Goal: Check status: Check status

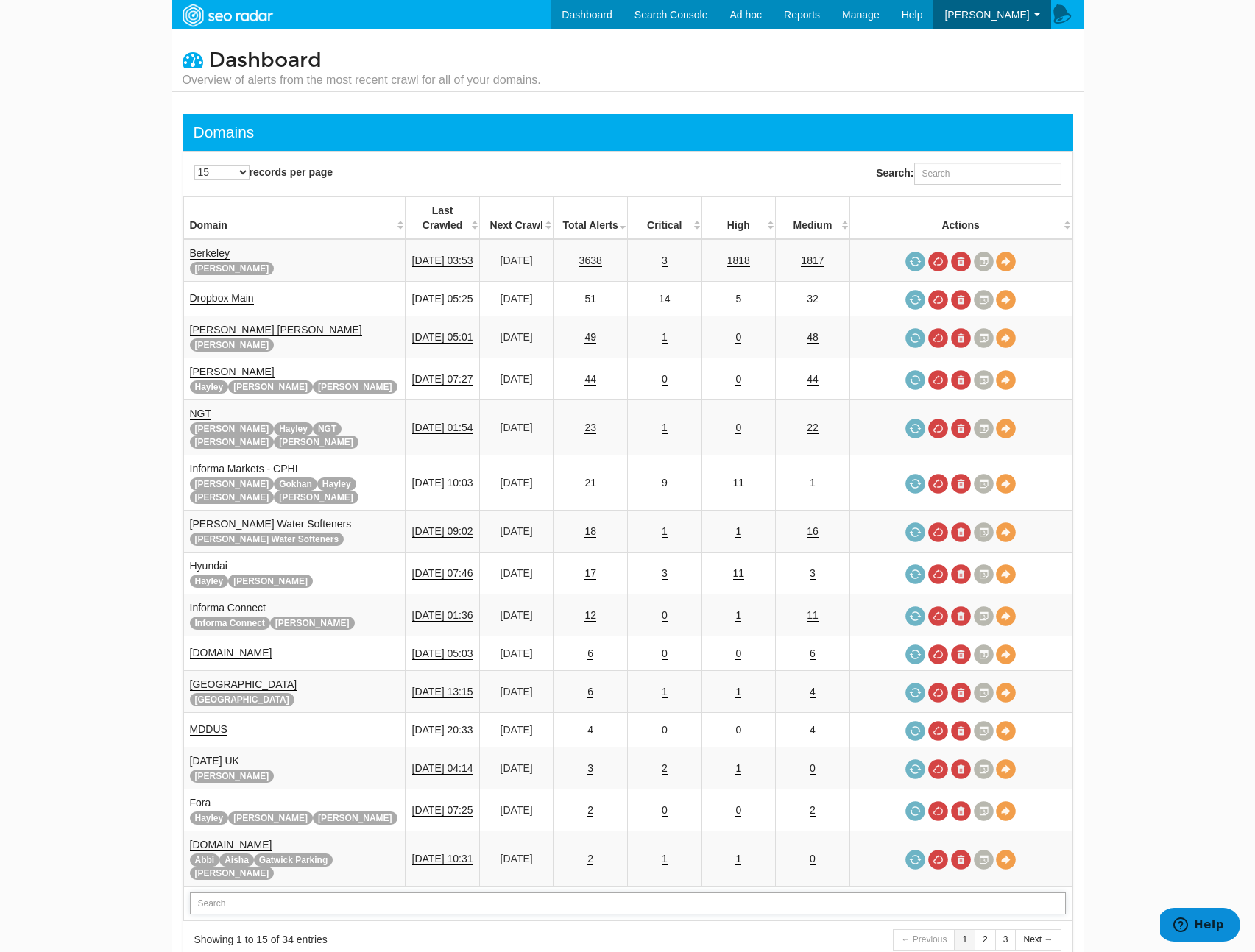
click at [243, 892] on input "text" at bounding box center [628, 903] width 876 height 22
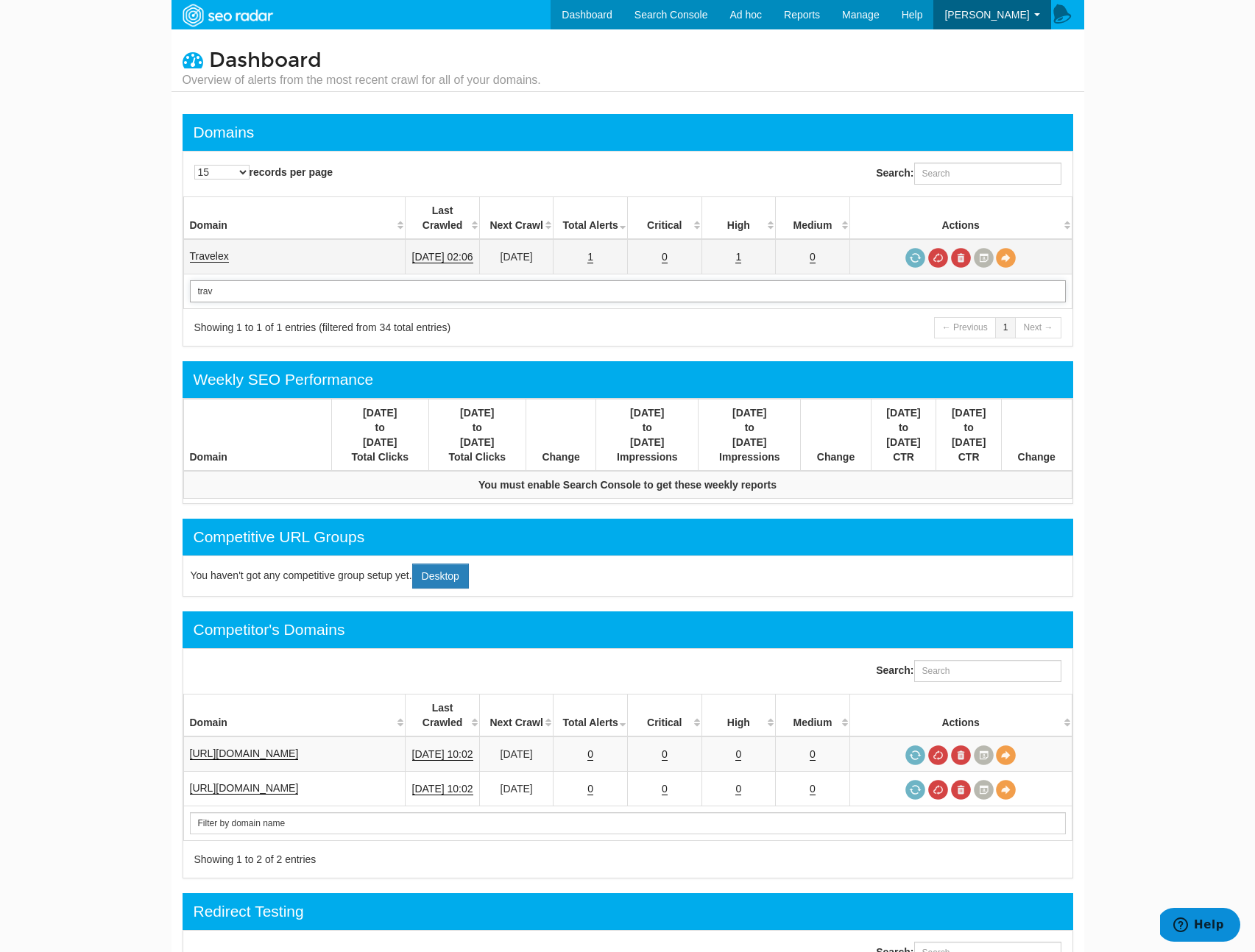
type input "trav"
click at [213, 250] on link "Travelex" at bounding box center [209, 256] width 39 height 13
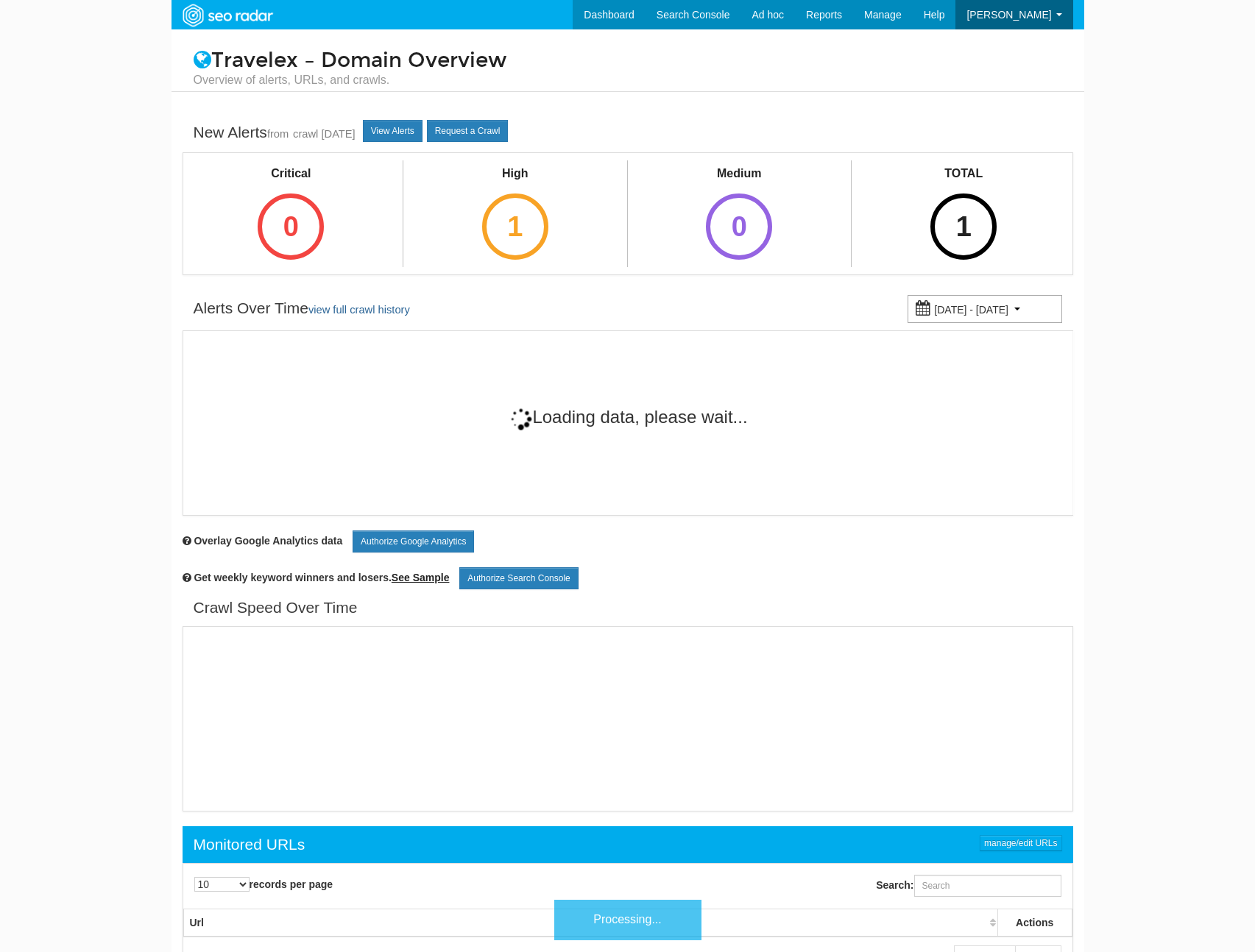
scroll to position [59, 0]
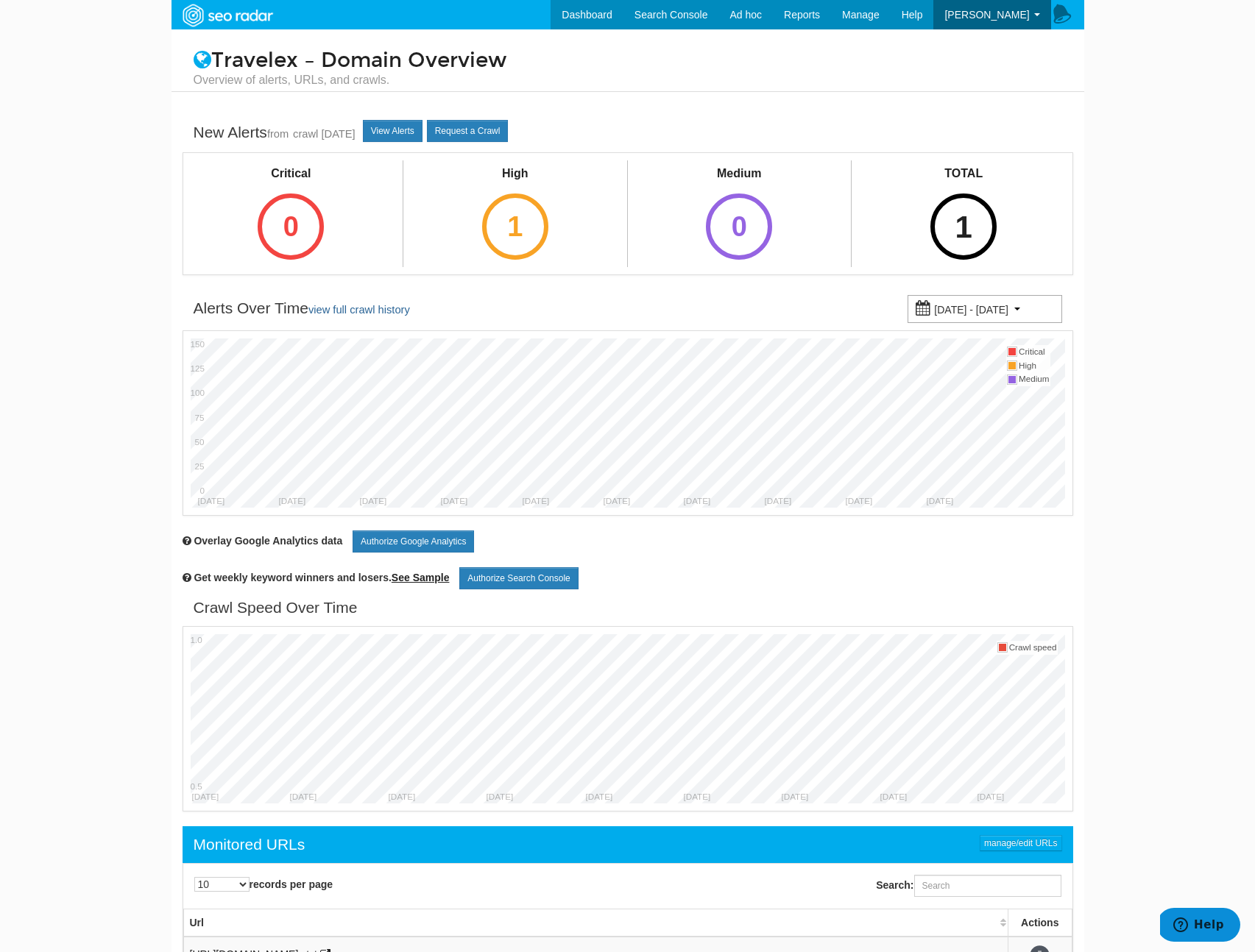
click at [988, 210] on div "1" at bounding box center [964, 226] width 66 height 66
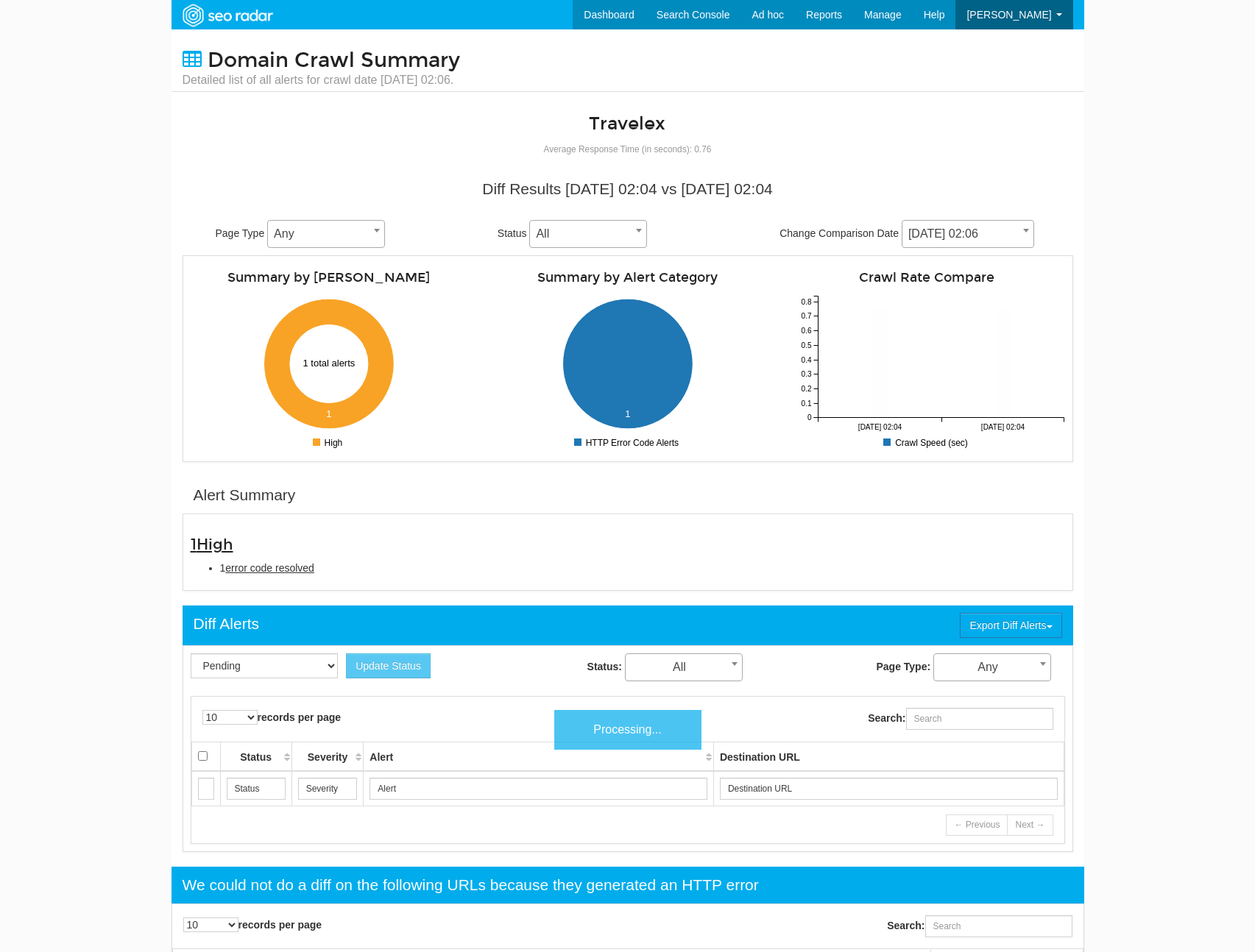
scroll to position [59, 0]
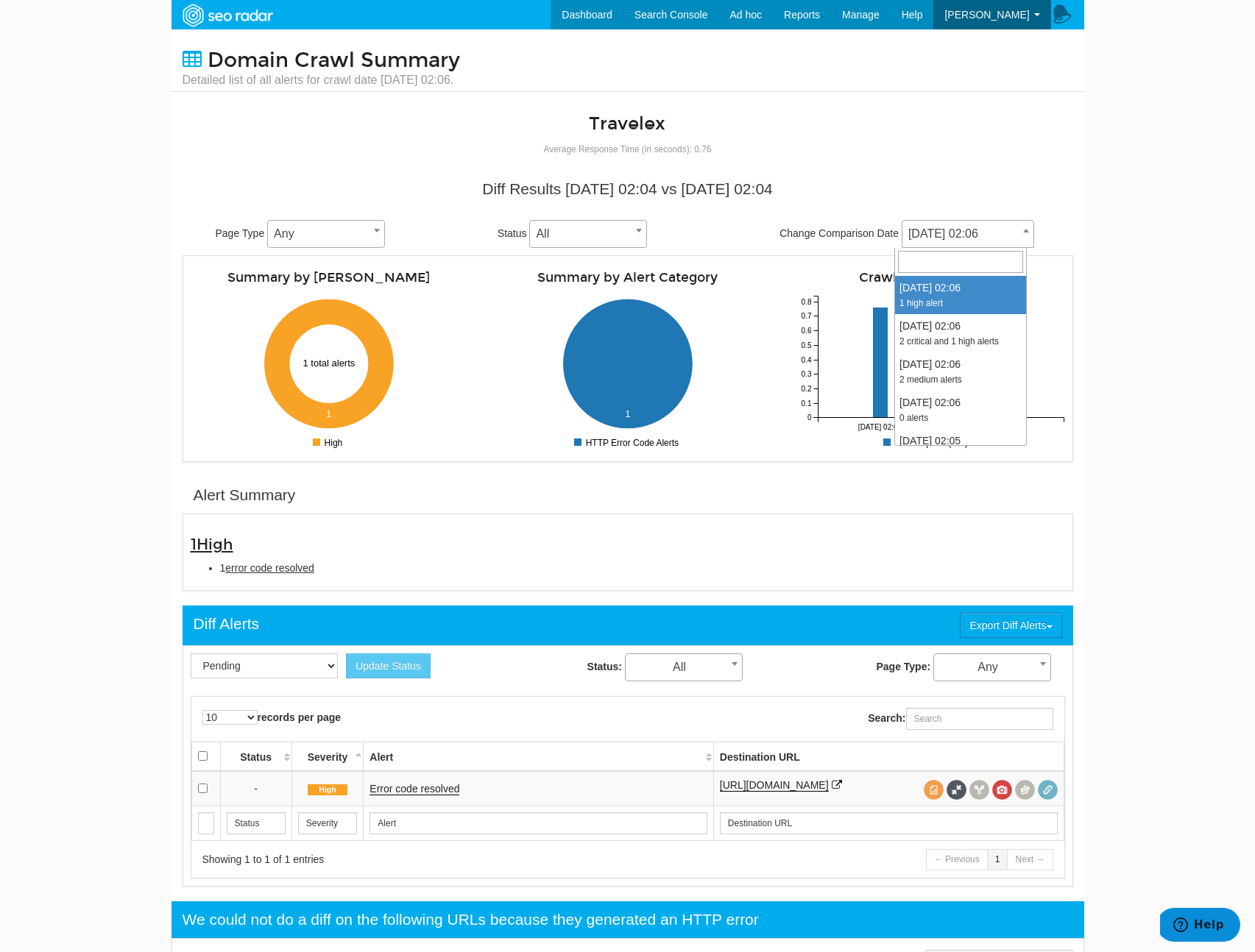
click at [978, 236] on span "[DATE] 02:06" at bounding box center [968, 234] width 131 height 21
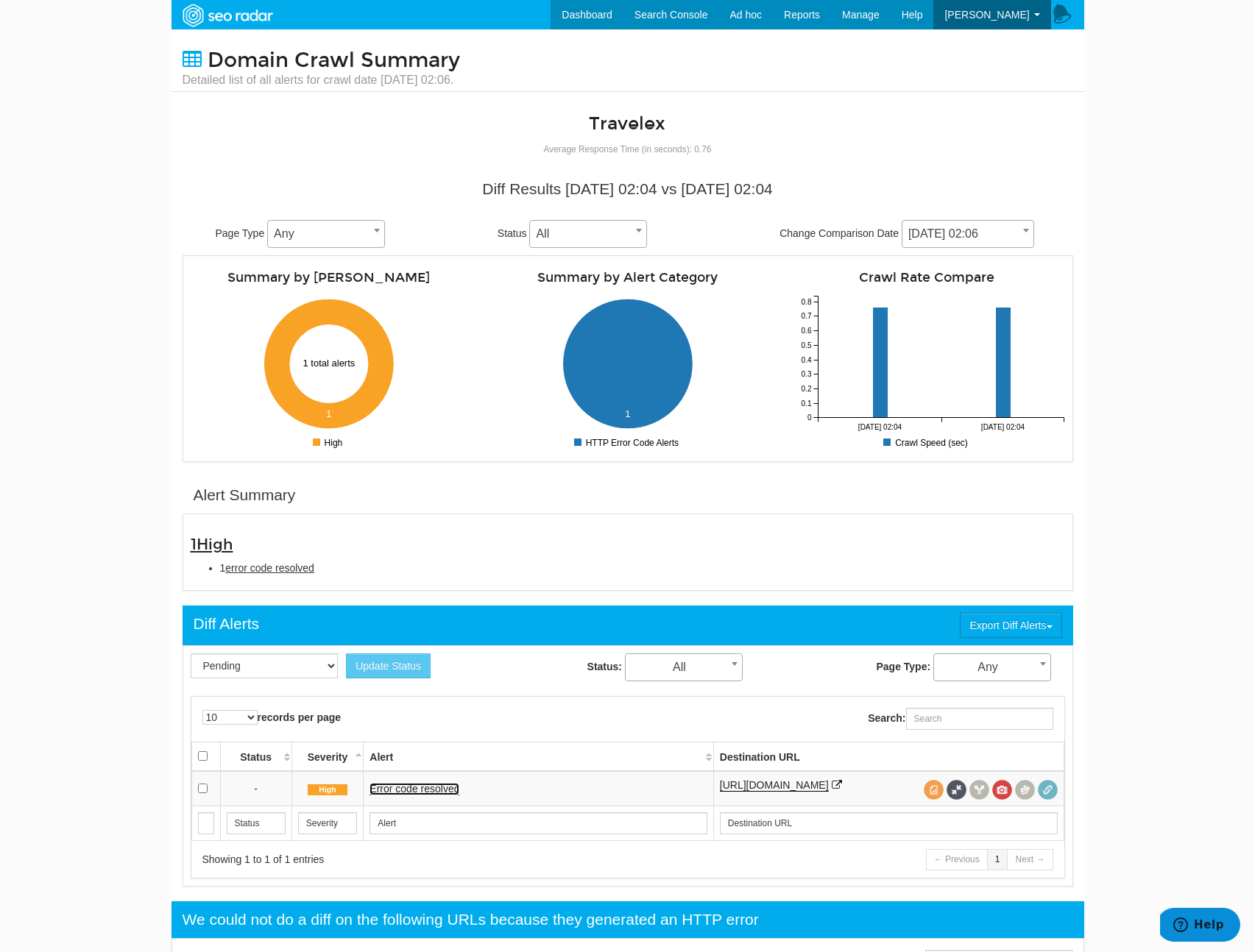
click at [440, 792] on link "Error code resolved" at bounding box center [414, 790] width 90 height 13
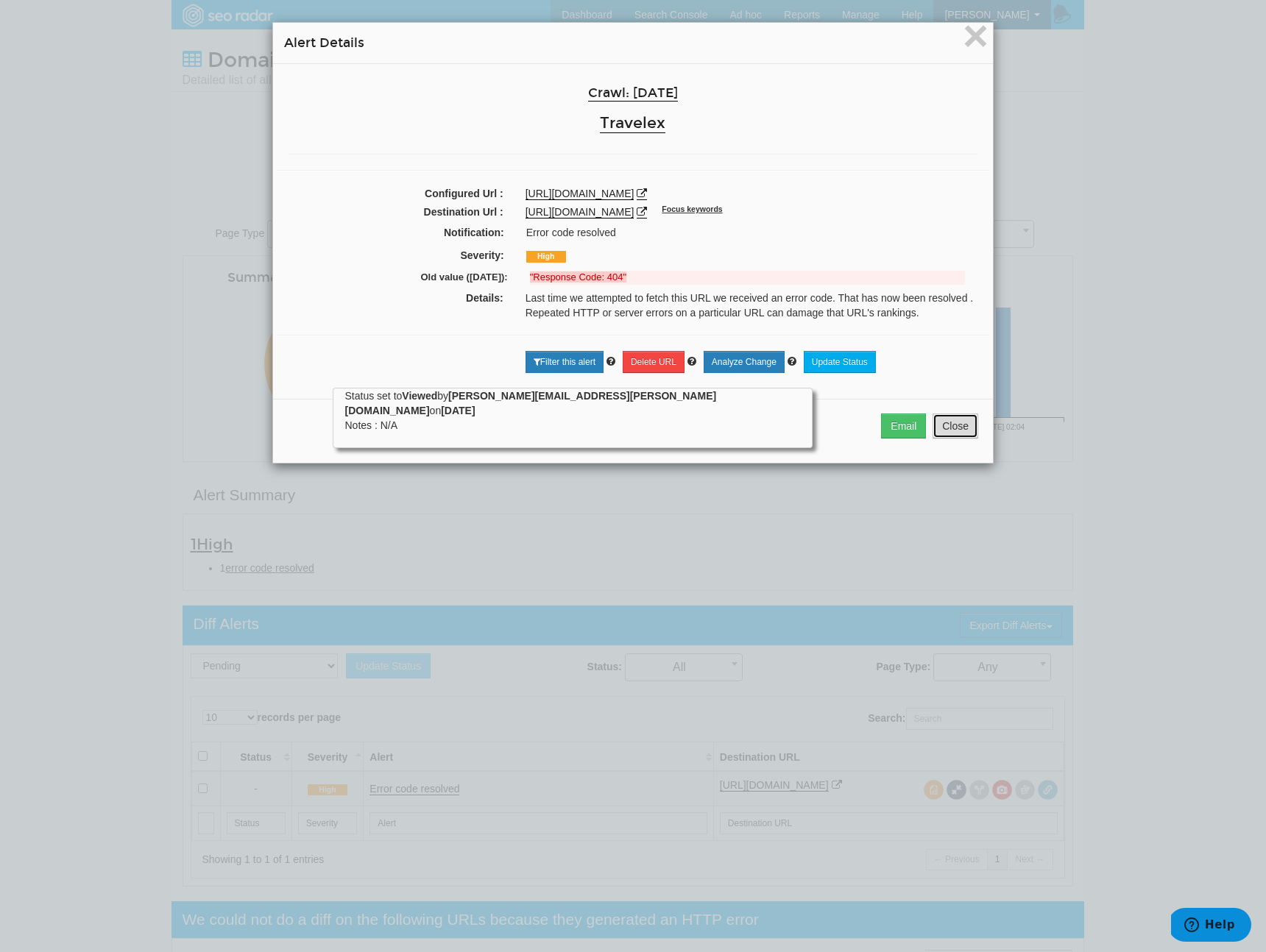
click at [942, 423] on button "Close" at bounding box center [955, 426] width 45 height 25
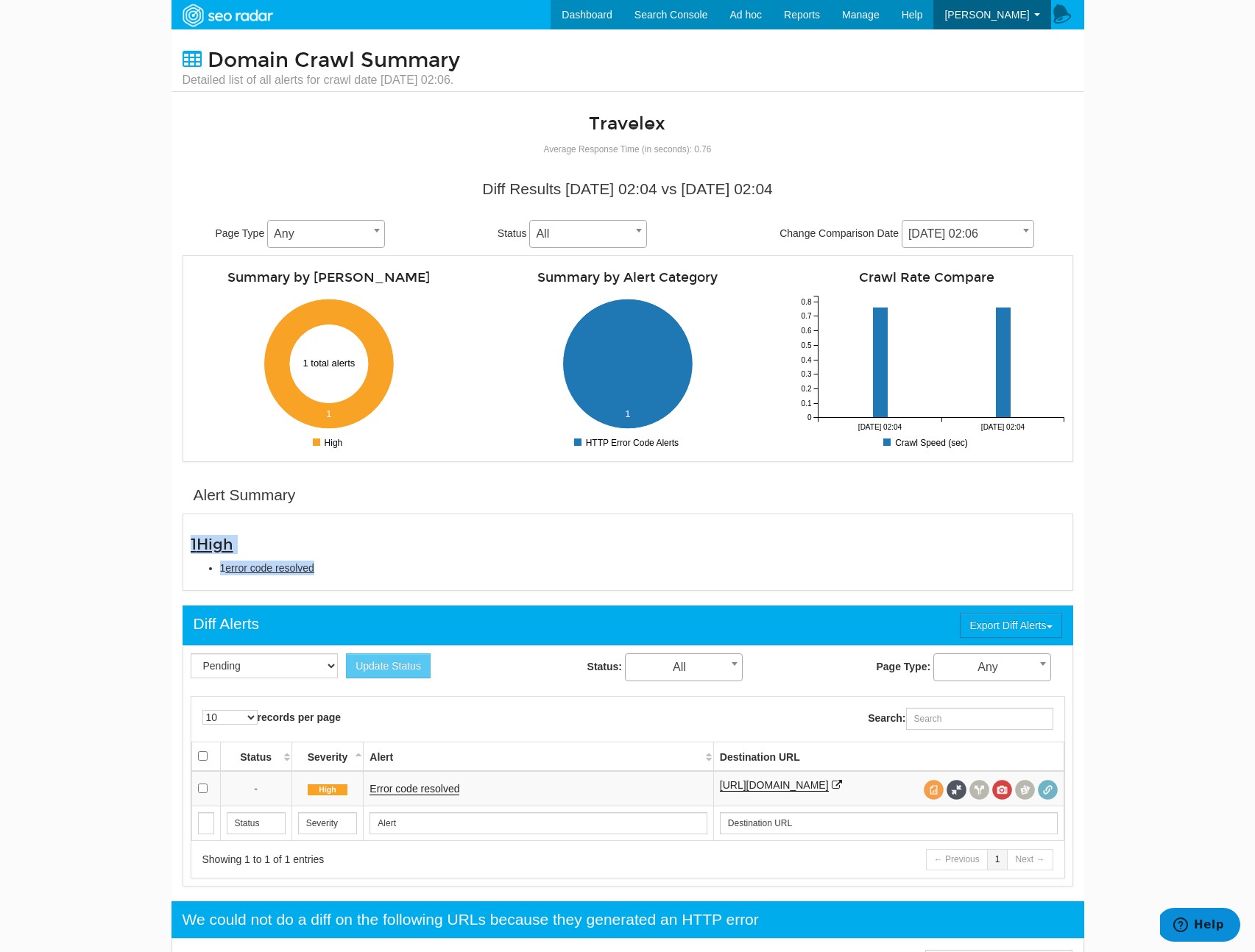
drag, startPoint x: 342, startPoint y: 568, endPoint x: 188, endPoint y: 541, distance: 156.3
click at [188, 541] on div "1 High 1 error code resolved" at bounding box center [628, 556] width 897 height 39
copy div "1 High 1 error code resolved"
